Goal: Information Seeking & Learning: Learn about a topic

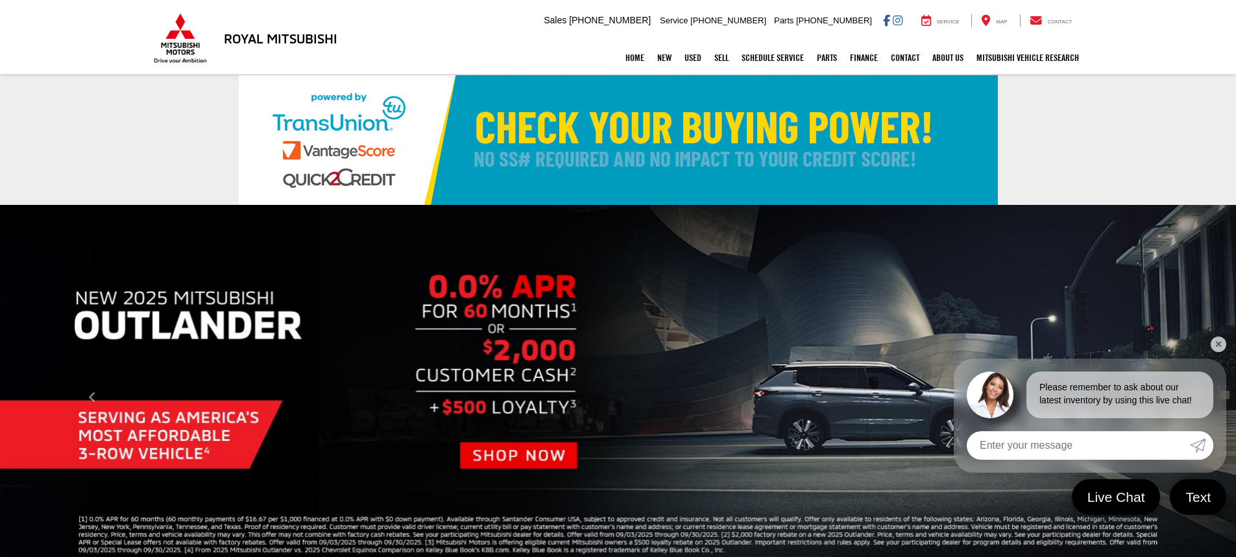
click at [1045, 444] on input "Enter your message" at bounding box center [1078, 445] width 223 height 29
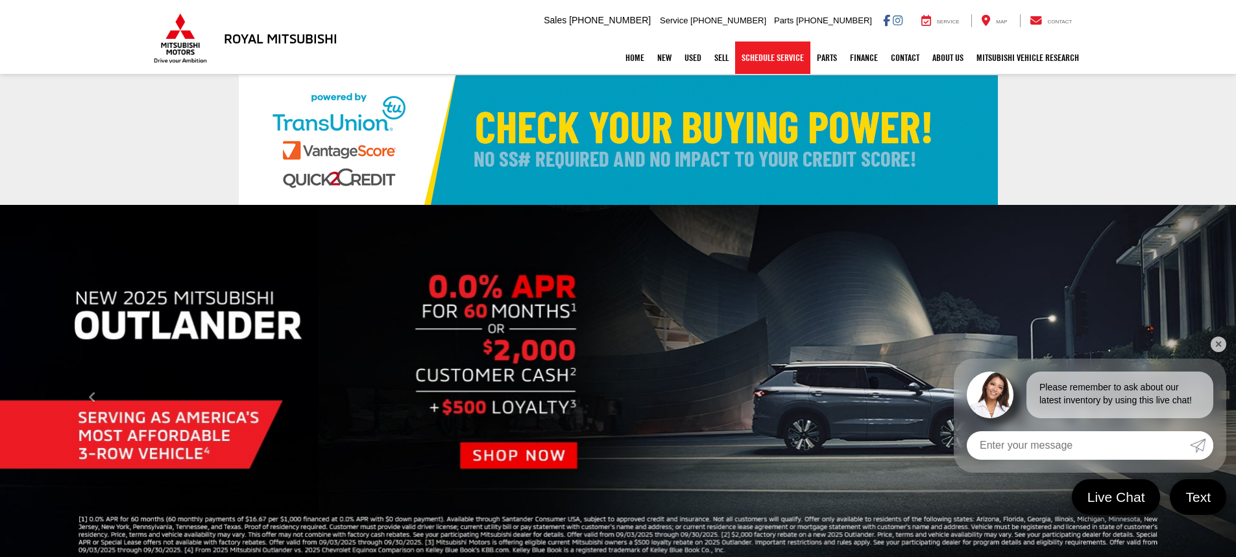
click at [777, 60] on link "Schedule Service" at bounding box center [772, 58] width 75 height 32
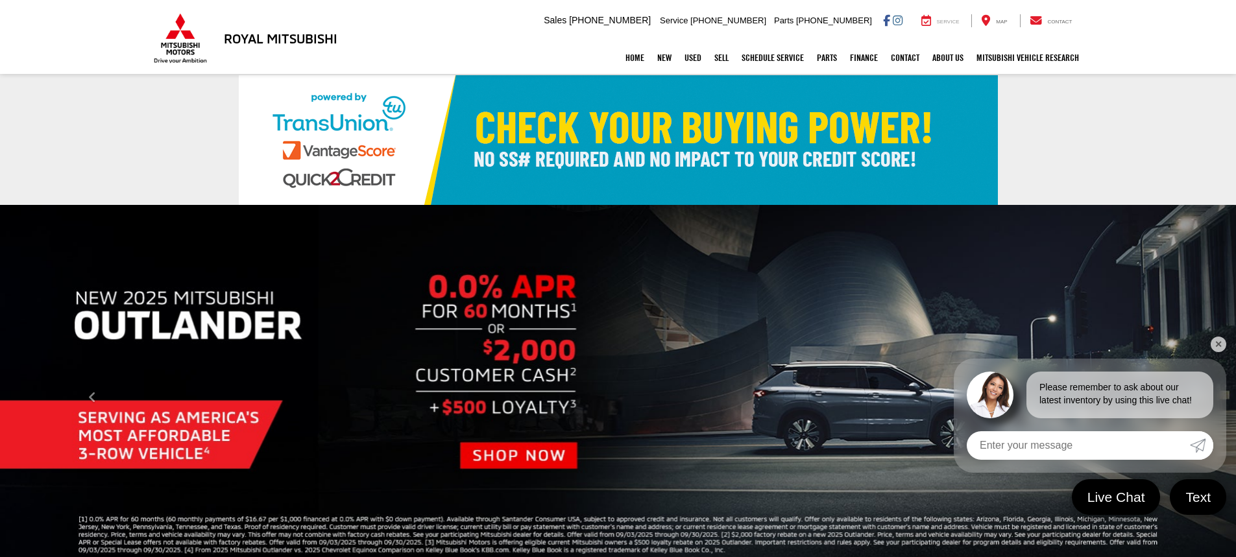
click at [937, 20] on div "Service" at bounding box center [940, 20] width 58 height 13
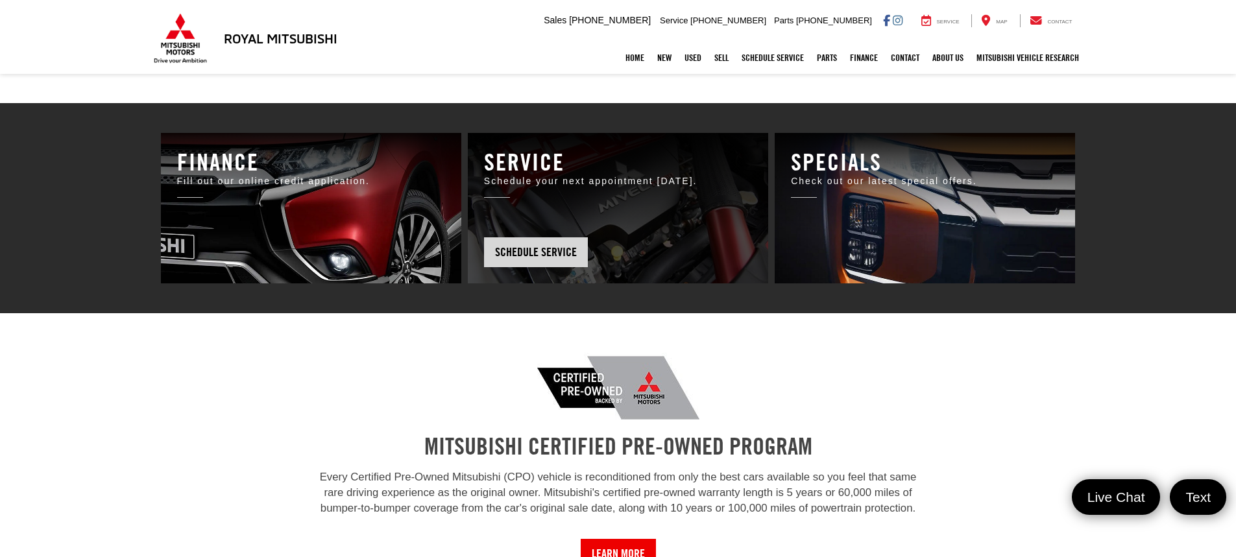
scroll to position [905, 0]
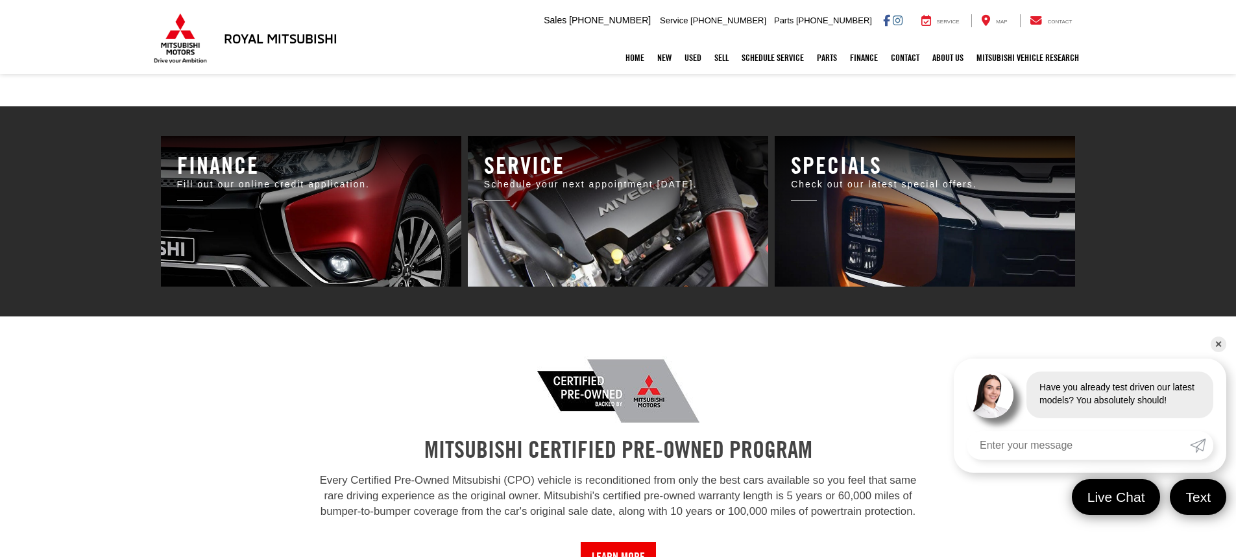
click at [1052, 446] on input "Enter your message" at bounding box center [1078, 445] width 223 height 29
type input "service about key battery"
click at [1112, 501] on span "Live Chat" at bounding box center [1116, 497] width 78 height 19
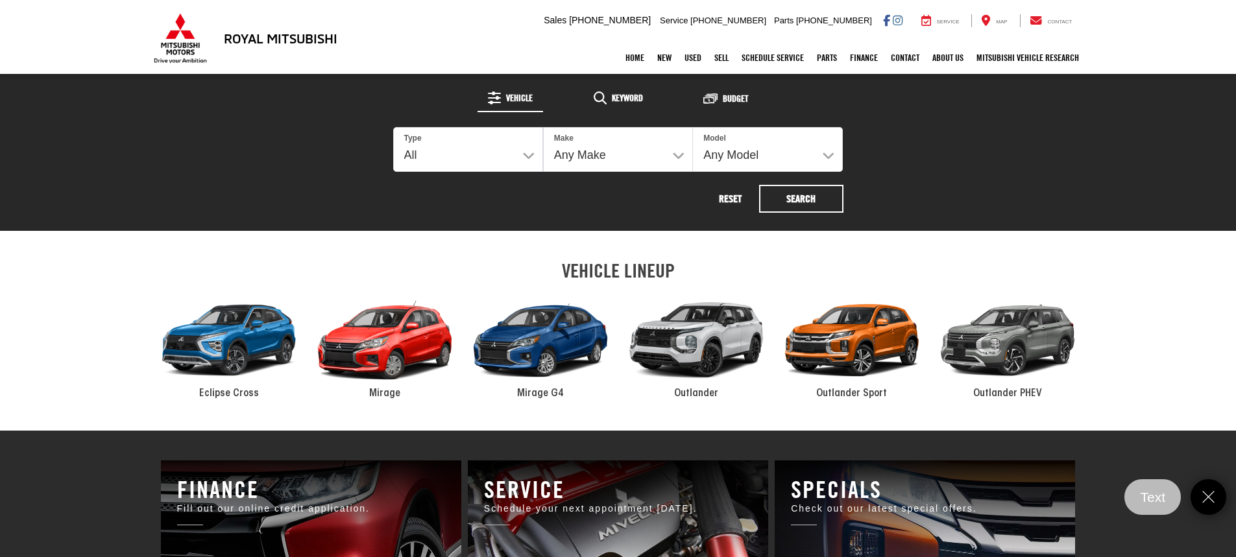
scroll to position [1035, 0]
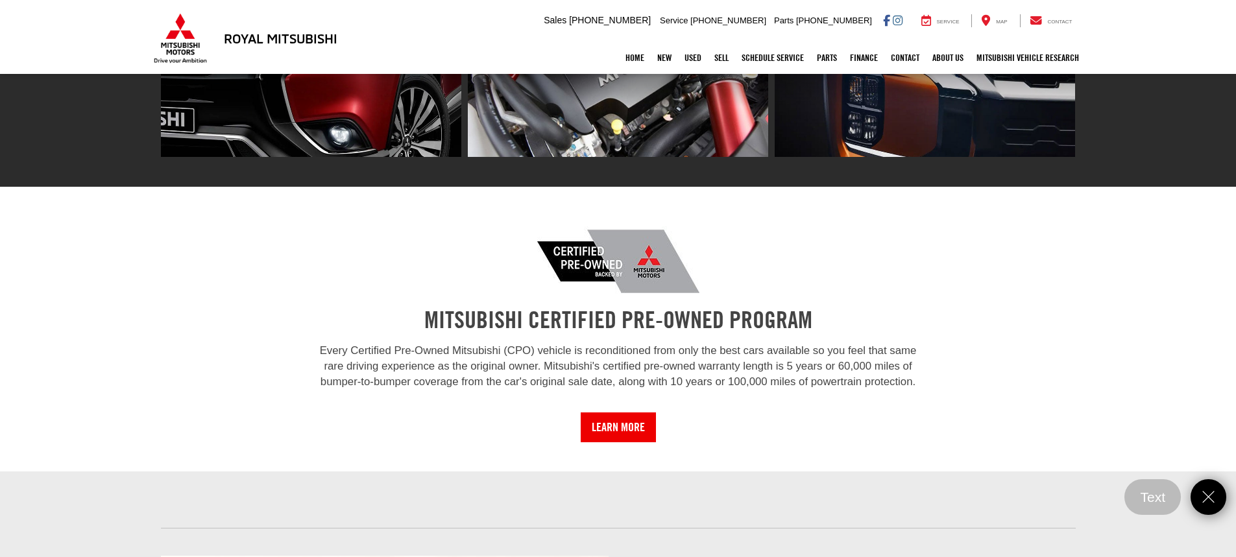
click at [859, 281] on div "MITSUBISHI CERTIFIED PRE-OWNED PROGRAM Every Certified Pre-Owned Mitsubishi (CP…" at bounding box center [618, 329] width 623 height 226
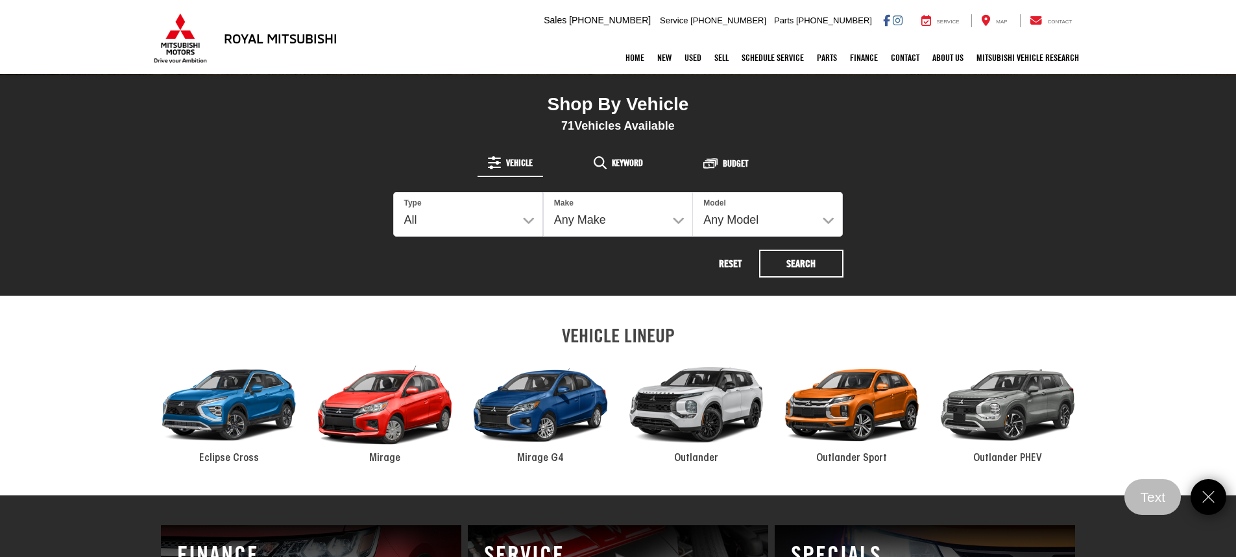
scroll to position [581, 0]
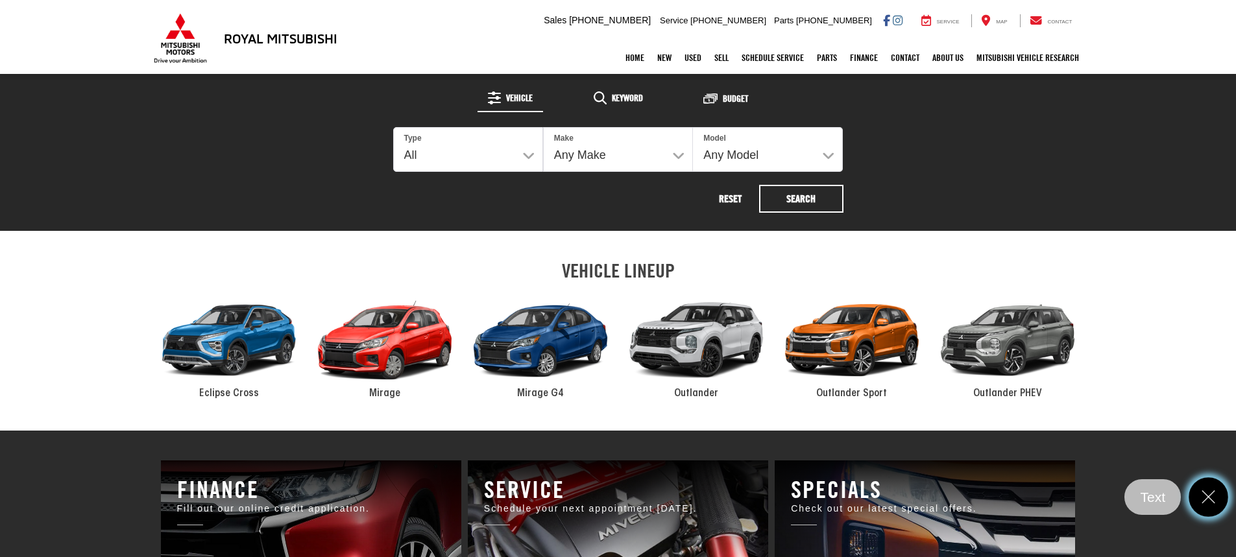
click at [1212, 489] on icon "Close" at bounding box center [1208, 497] width 19 height 19
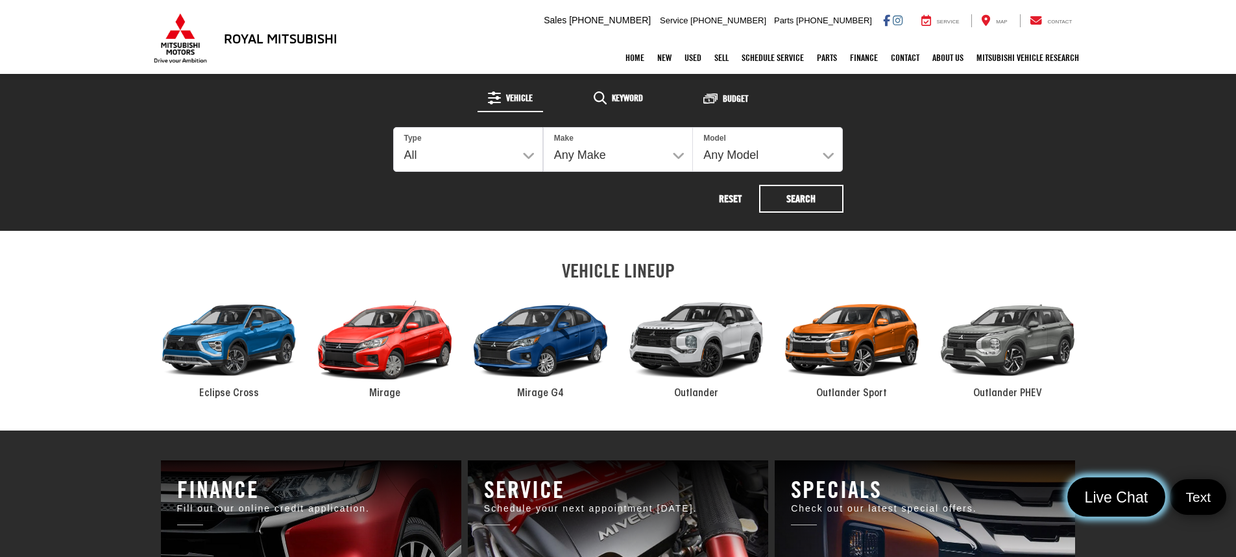
click at [1138, 489] on span "Live Chat" at bounding box center [1116, 497] width 78 height 19
click at [441, 43] on div "Home New New Vehicles New Specials Demo Specials Used Pre-Owned Vehicles Sell S…" at bounding box center [618, 58] width 934 height 32
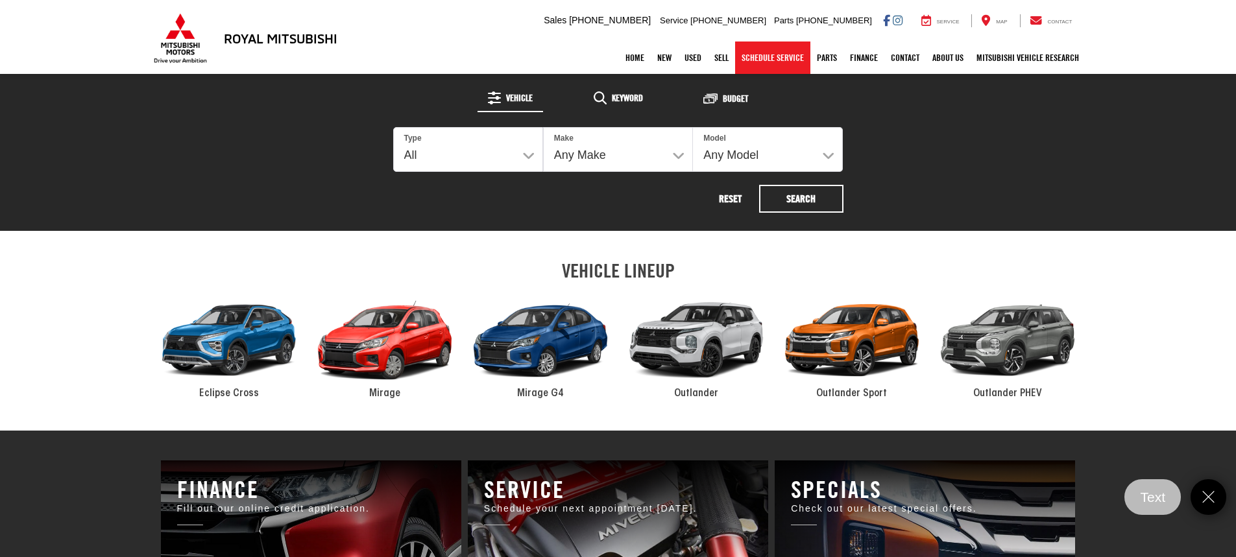
click at [782, 62] on link "Schedule Service" at bounding box center [772, 58] width 75 height 32
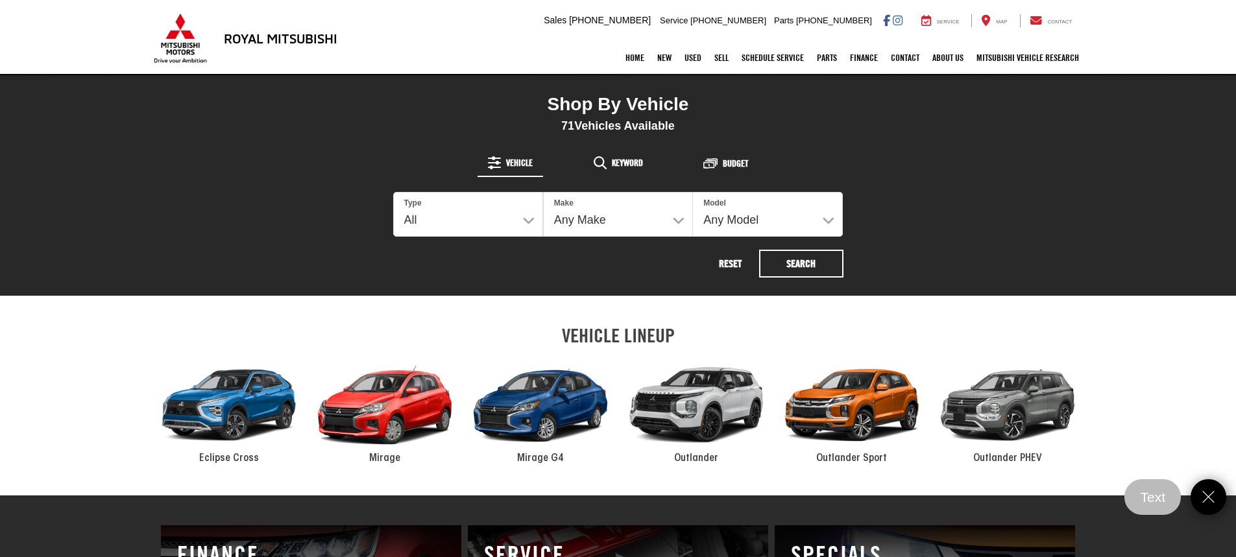
scroll to position [451, 0]
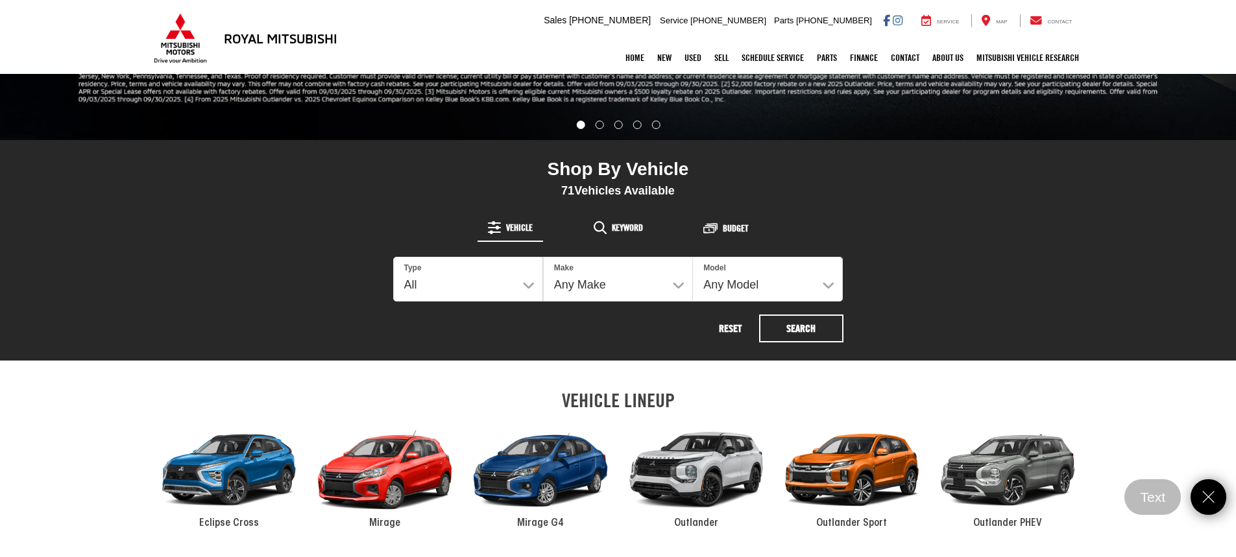
click at [552, 36] on div "Royal Mitsubishi 9255 Airline Hwy, Baton Rouge, LA 70815 Sales Mobile Sales 225…" at bounding box center [618, 21] width 934 height 42
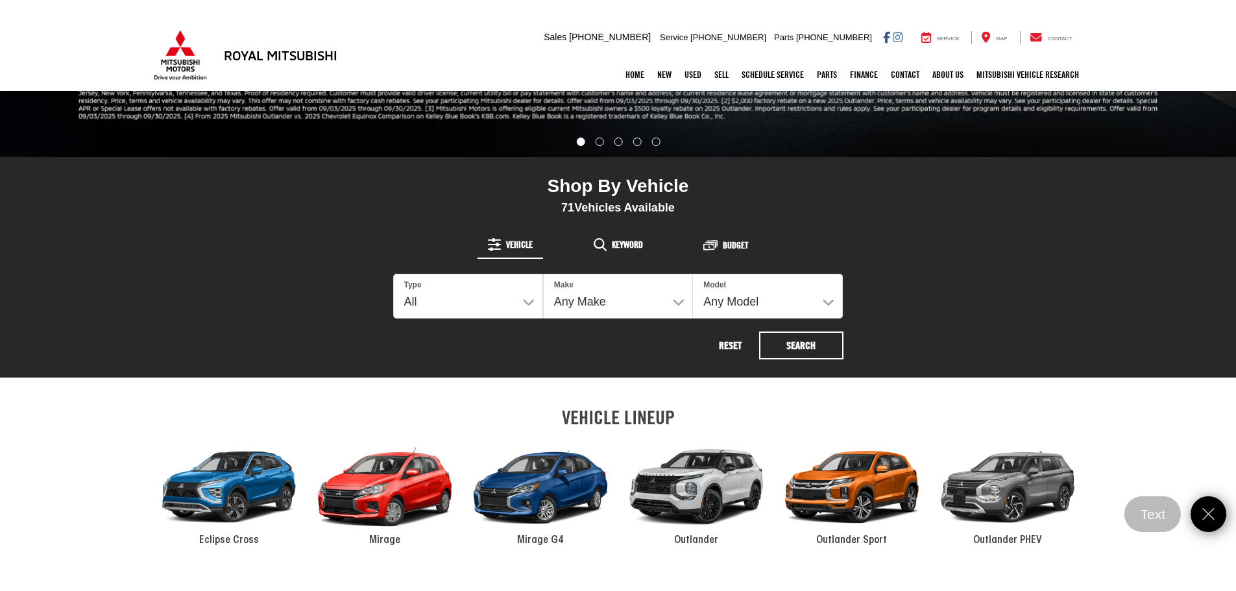
scroll to position [0, 0]
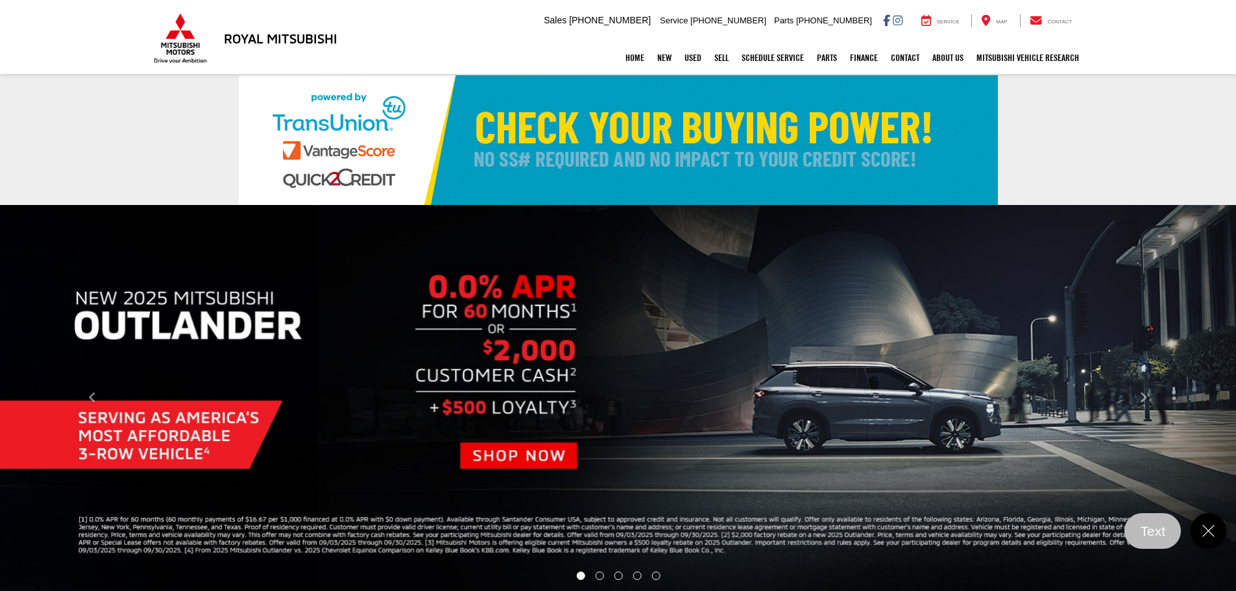
click at [1192, 33] on div "Royal Mitsubishi 9255 Airline Hwy, Baton Rouge, LA 70815 Sales Mobile Sales 225…" at bounding box center [618, 21] width 1236 height 42
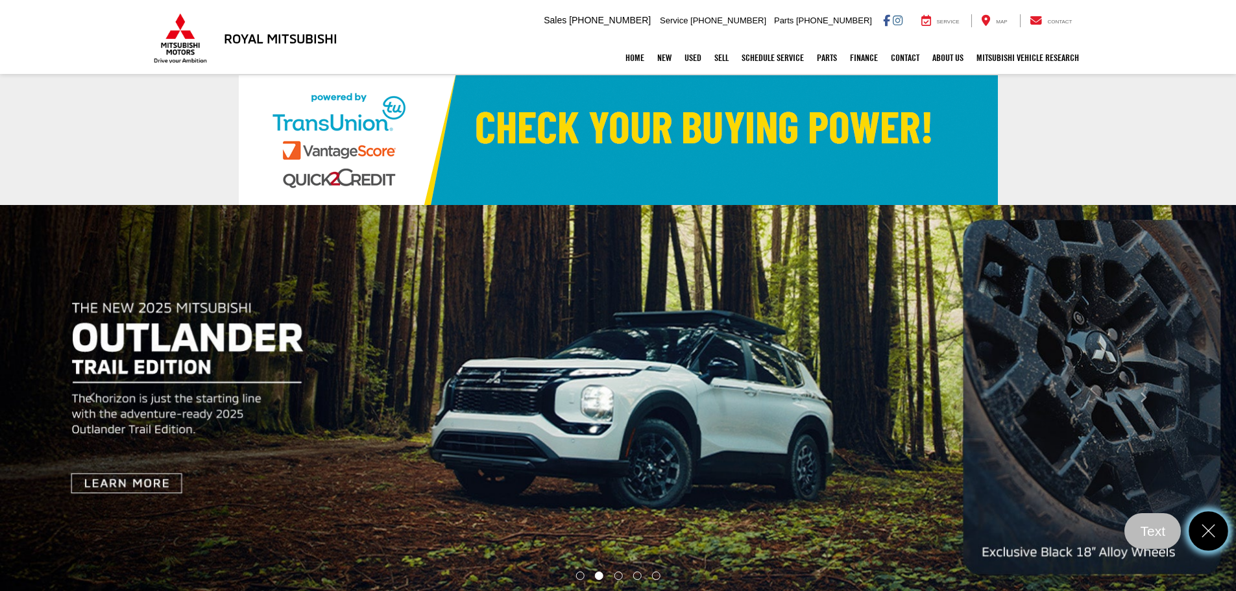
click at [1205, 538] on icon "Close" at bounding box center [1208, 531] width 19 height 19
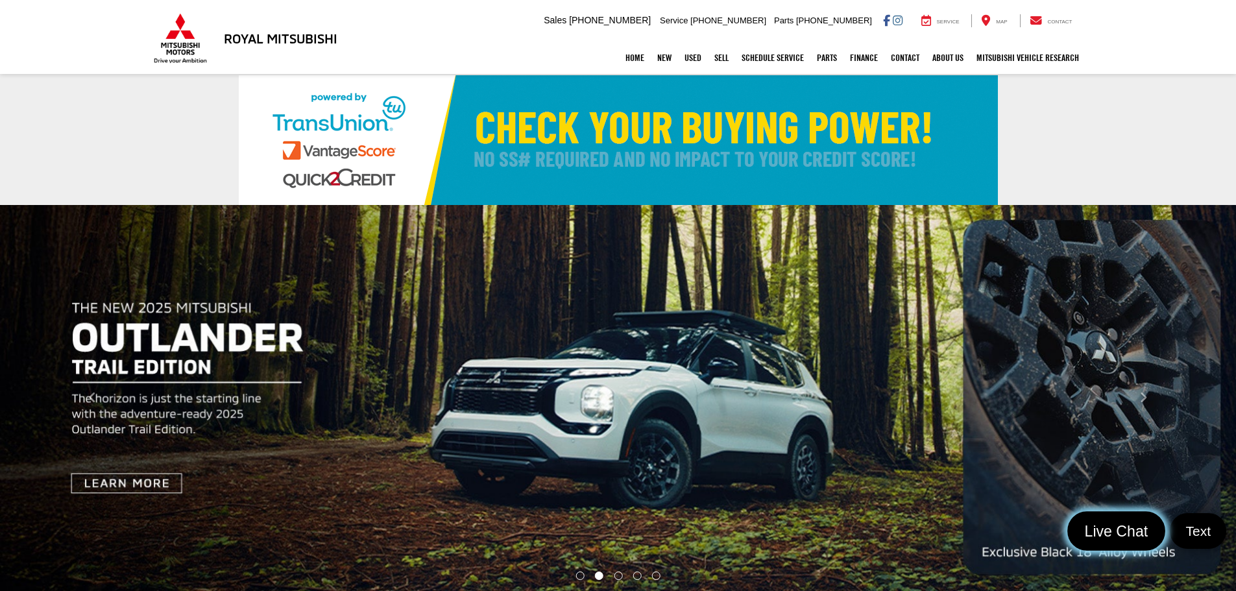
click at [1135, 529] on span "Live Chat" at bounding box center [1116, 531] width 78 height 19
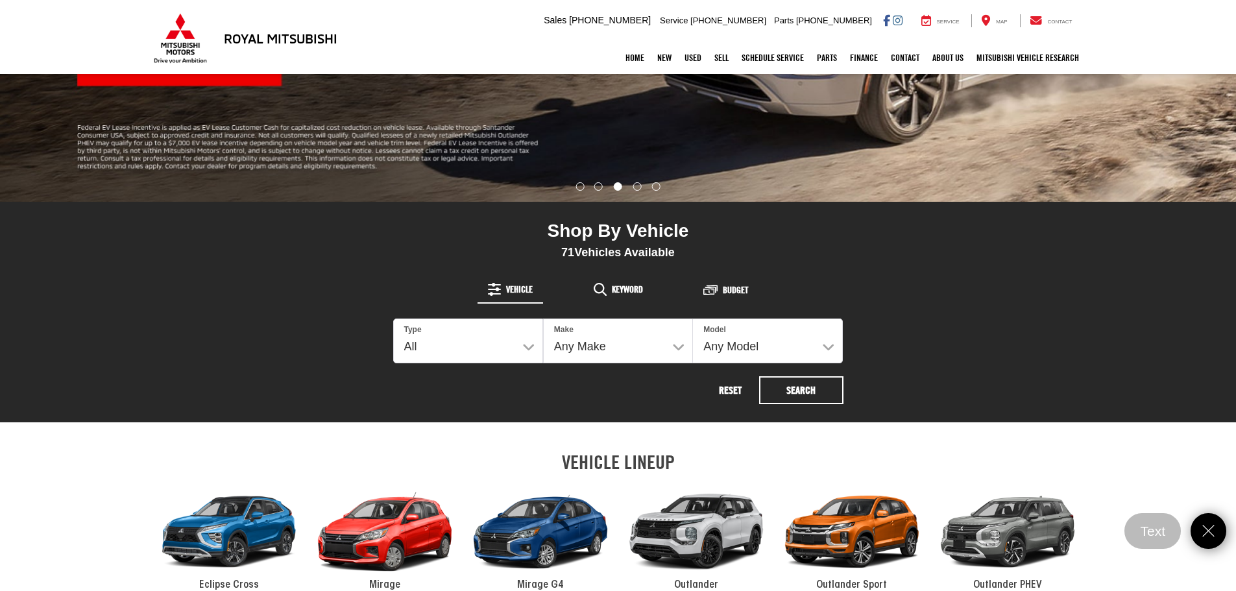
scroll to position [584, 0]
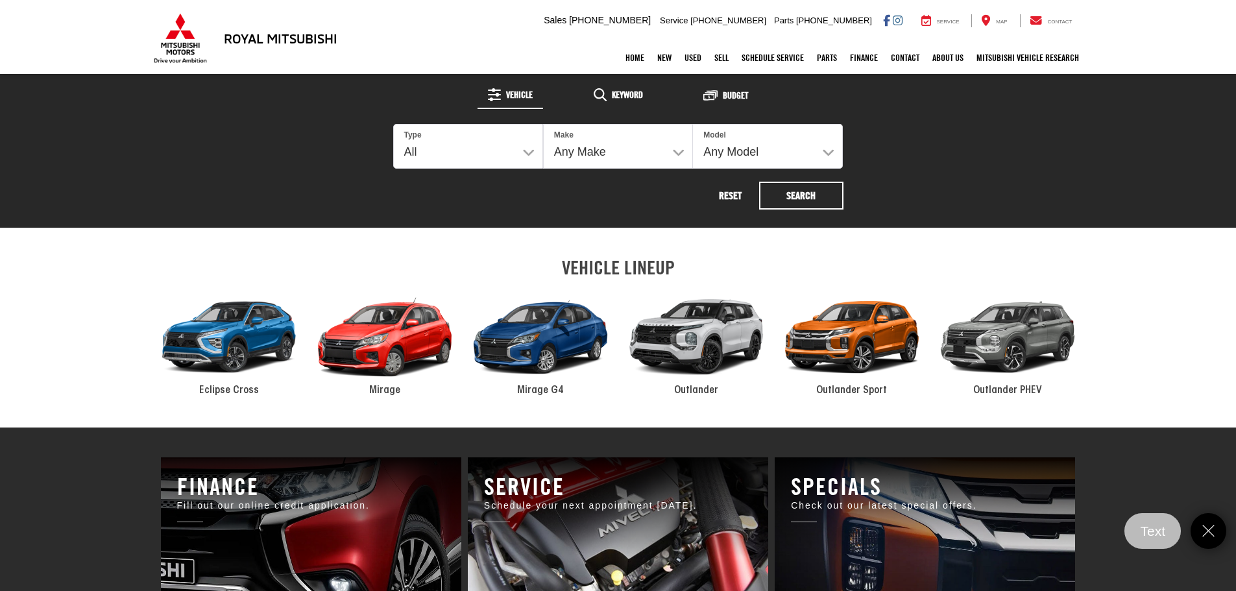
click at [709, 352] on div "2024 Mitsubishi Outlander" at bounding box center [696, 337] width 156 height 105
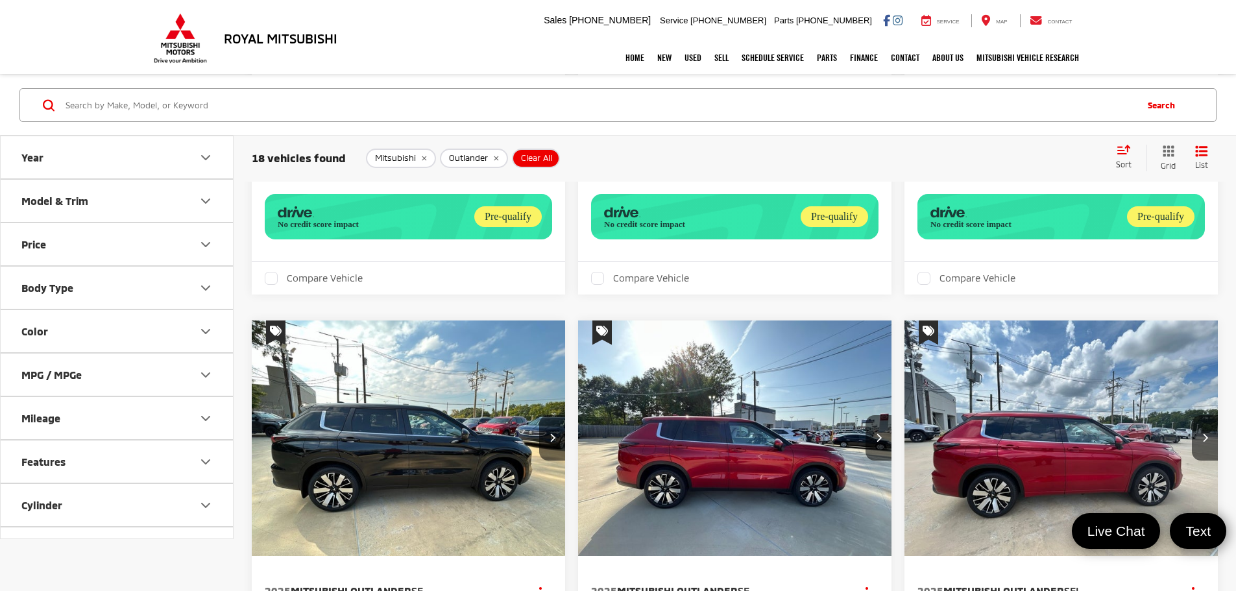
scroll to position [2075, 0]
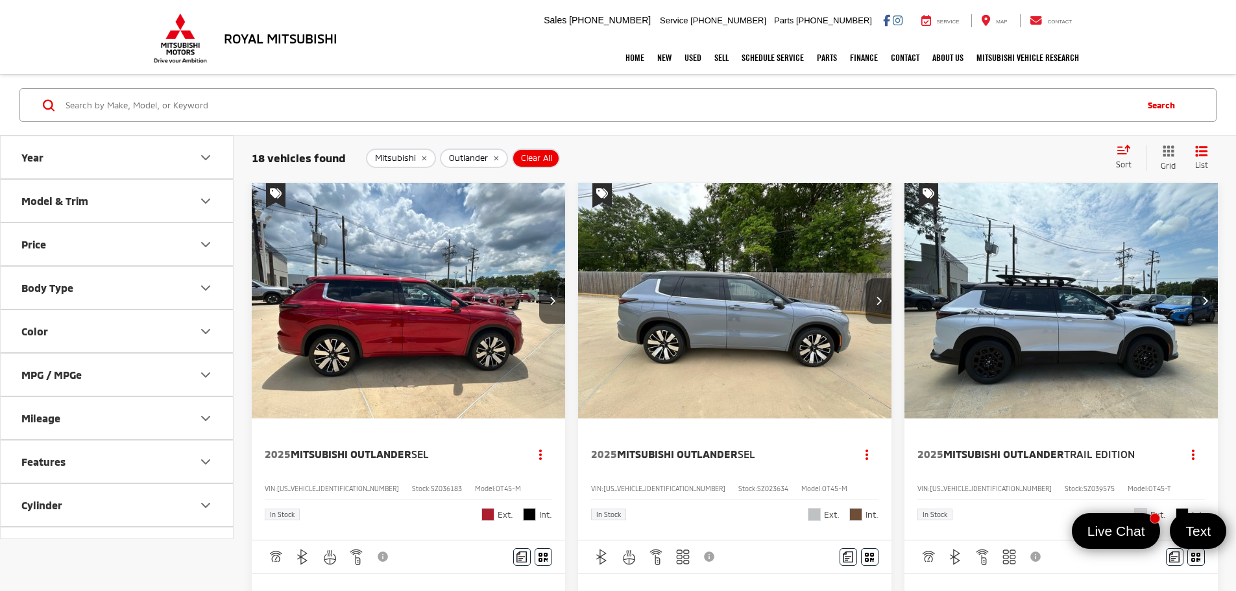
scroll to position [65, 0]
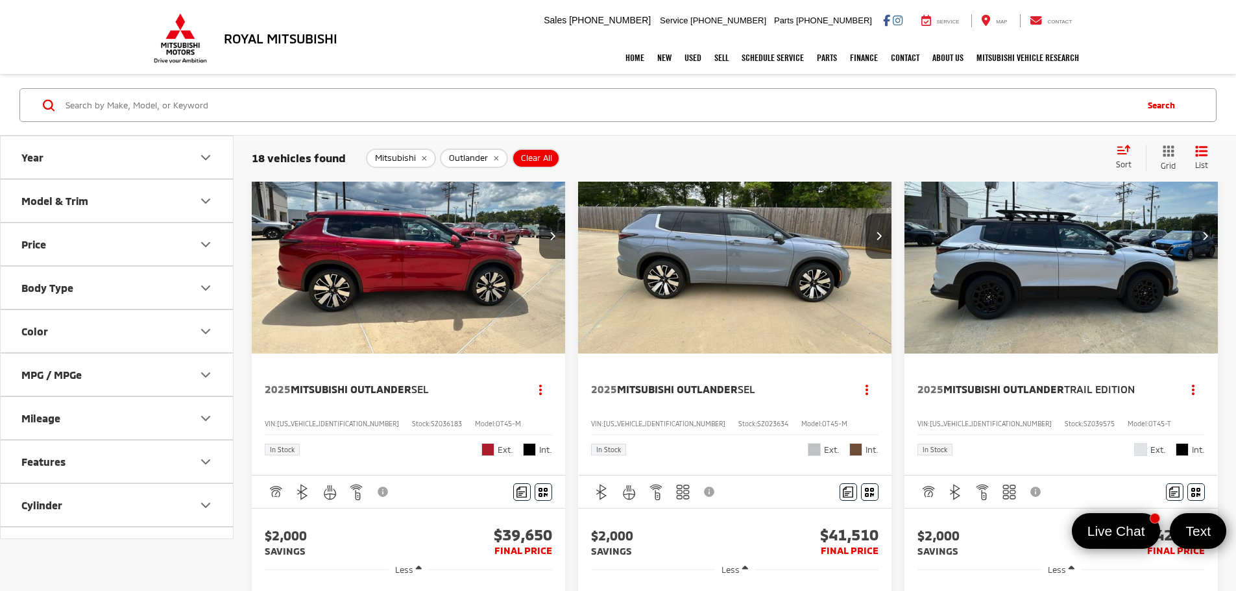
click at [808, 443] on span "Moonstone Gray Metallic/Black Roof" at bounding box center [814, 449] width 13 height 13
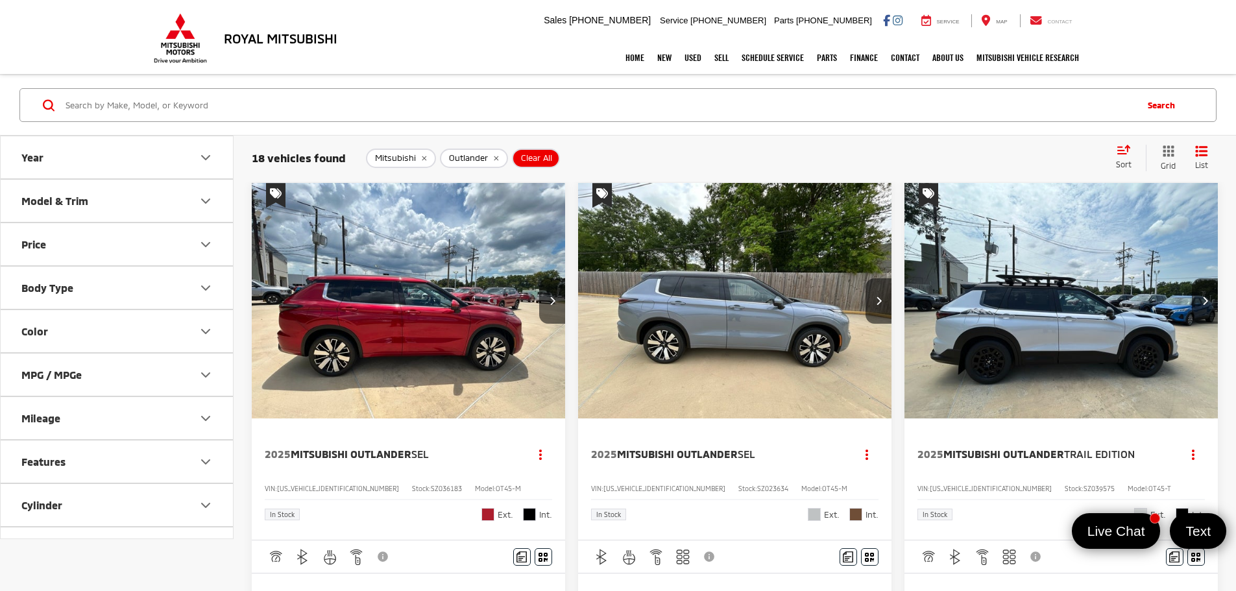
click at [1041, 20] on icon at bounding box center [1036, 20] width 12 height 1
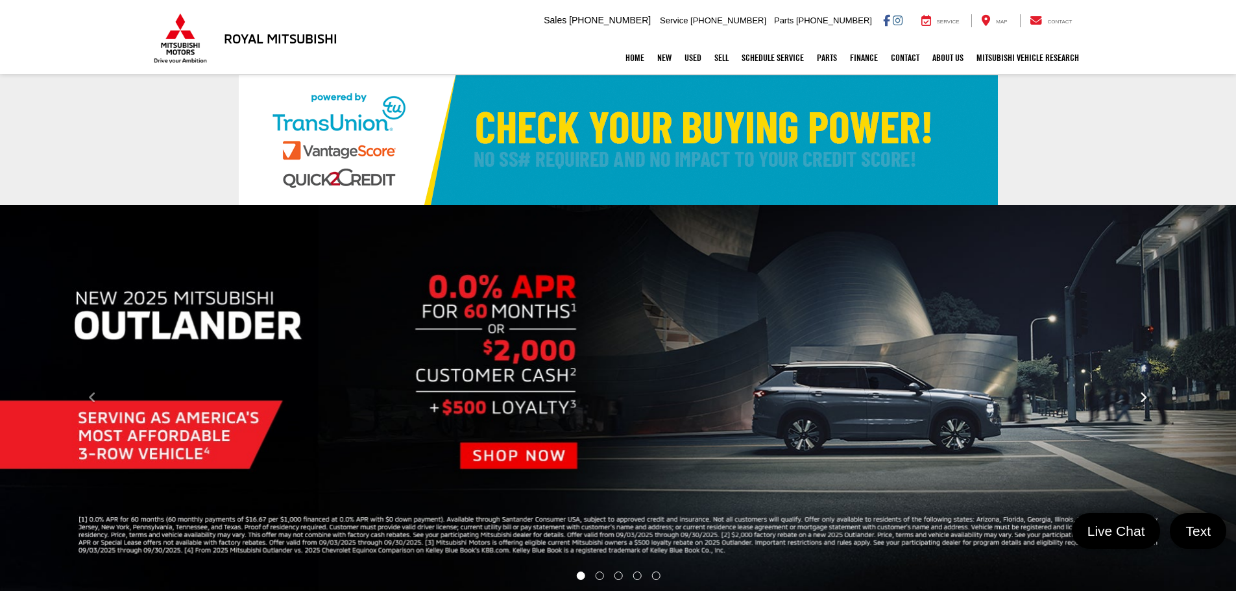
scroll to position [324, 0]
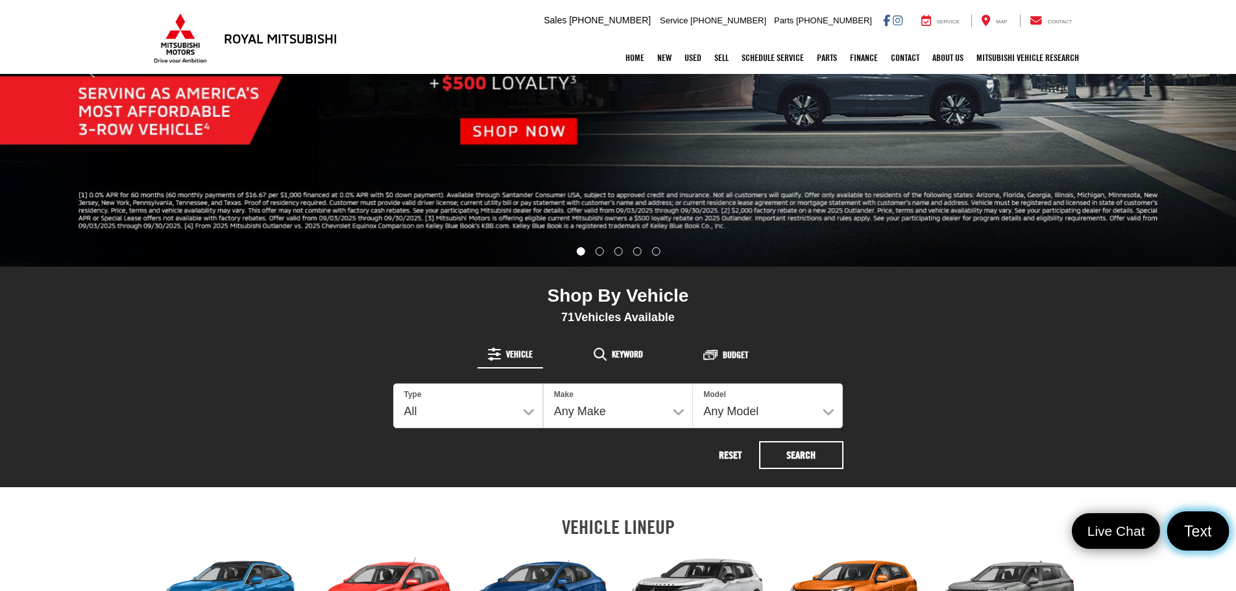
click at [1203, 524] on span "Text" at bounding box center [1198, 531] width 42 height 19
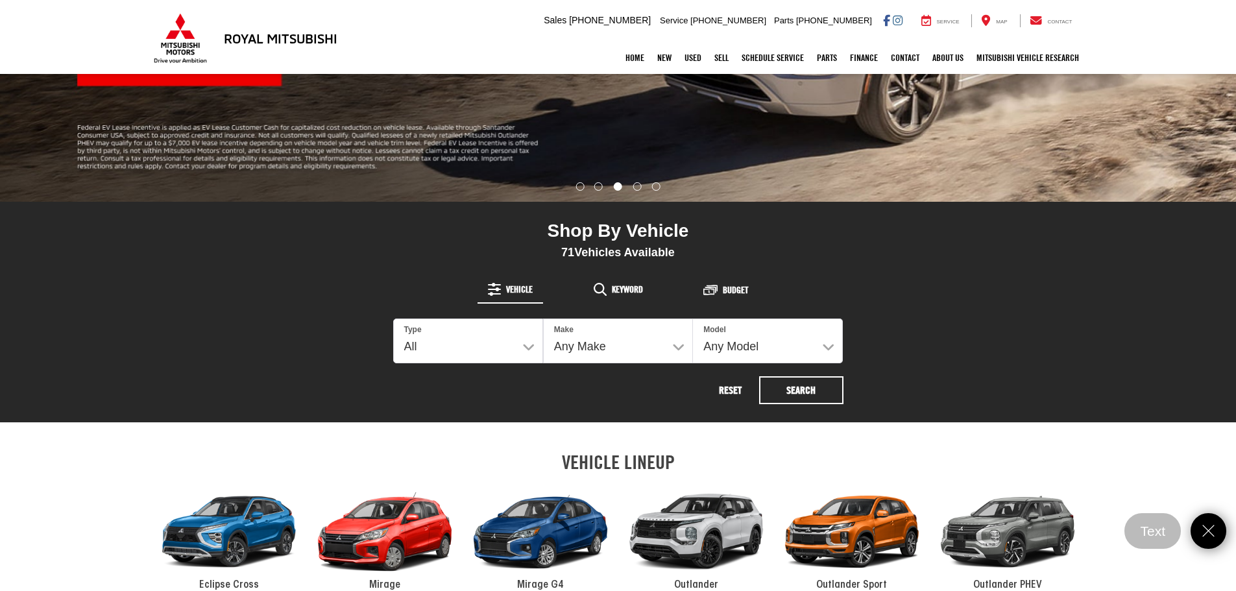
click at [1174, 10] on div "Royal Mitsubishi 9255 Airline Hwy, Baton Rouge, LA 70815 Sales Mobile Sales 225…" at bounding box center [618, 21] width 1236 height 42
